Goal: Information Seeking & Learning: Learn about a topic

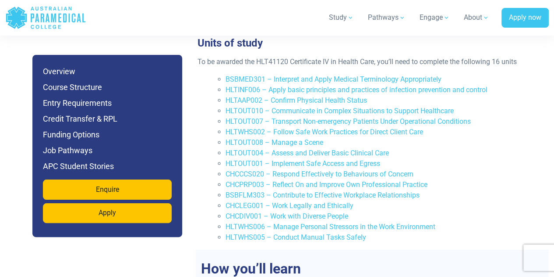
scroll to position [1422, 0]
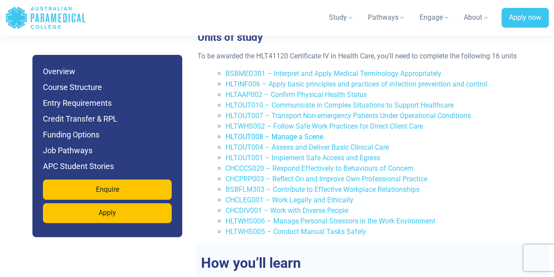
click at [298, 132] on link "HLTOUT008 – Manage a Scene" at bounding box center [275, 136] width 98 height 8
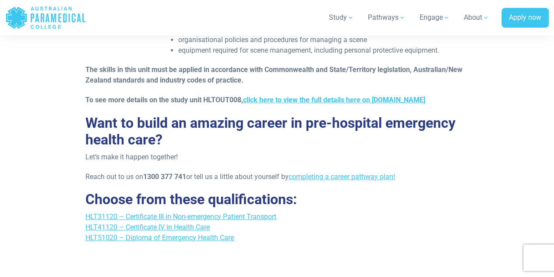
scroll to position [1454, 0]
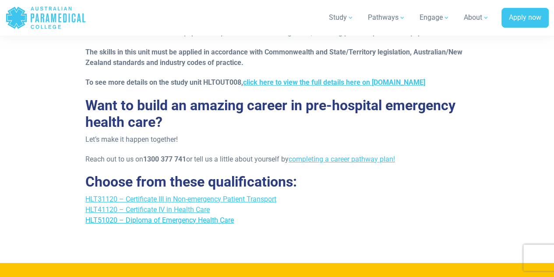
click at [209, 220] on link "HLT51020 – Diploma of Emergency Health Care" at bounding box center [159, 220] width 149 height 8
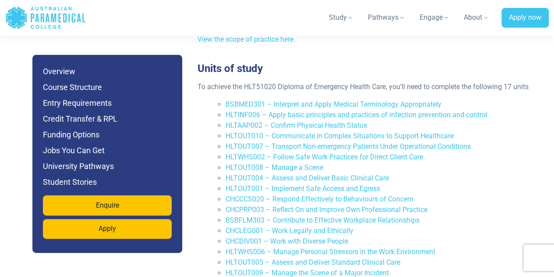
scroll to position [1999, 0]
